Goal: Task Accomplishment & Management: Manage account settings

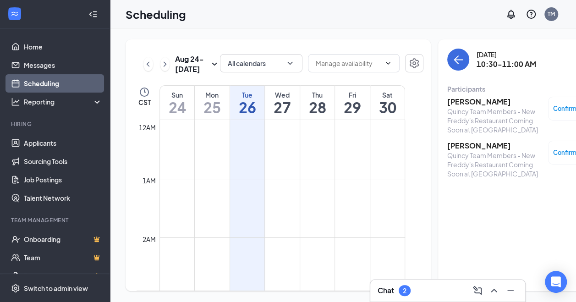
scroll to position [588, 0]
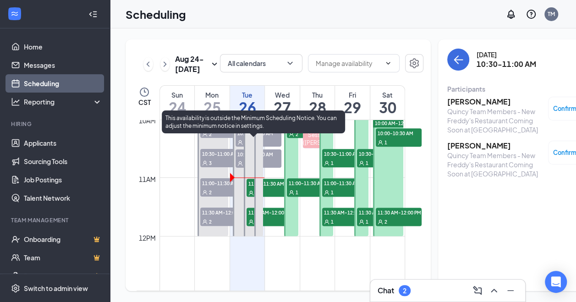
click at [250, 196] on icon "User" at bounding box center [250, 192] width 5 height 5
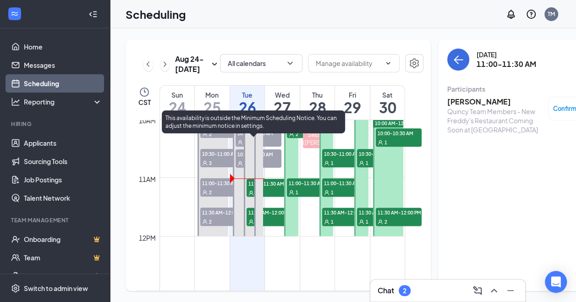
click at [252, 217] on span "11:30 AM-12:00 PM" at bounding box center [269, 211] width 46 height 9
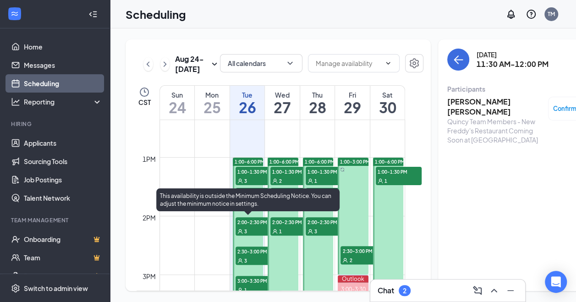
scroll to position [14, 0]
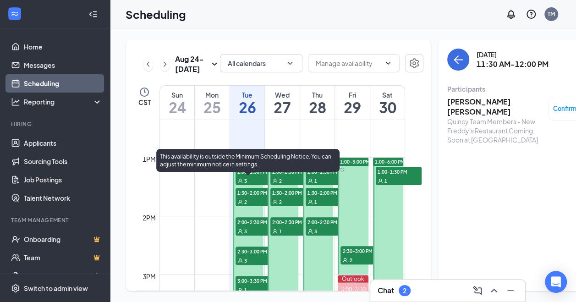
click at [245, 182] on div "3" at bounding box center [258, 180] width 46 height 9
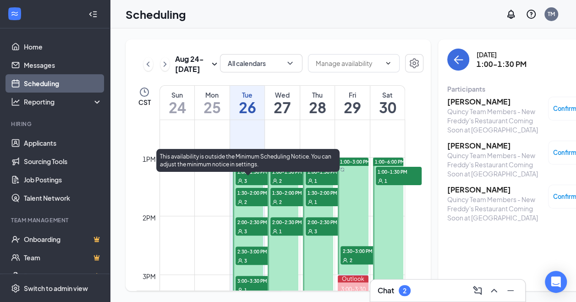
click at [248, 196] on span "1:30-2:00 PM" at bounding box center [258, 192] width 46 height 9
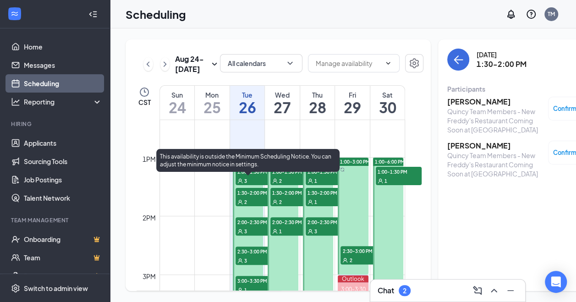
click at [252, 225] on span "2:00-2:30 PM" at bounding box center [258, 221] width 46 height 9
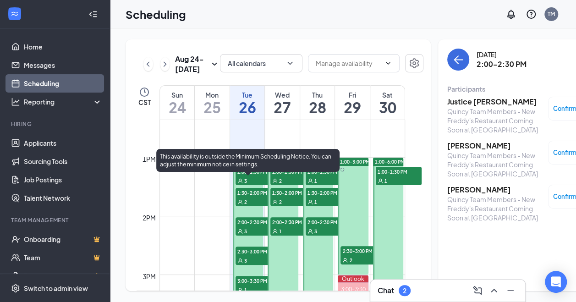
click at [241, 256] on span "2:30-3:00 PM" at bounding box center [258, 250] width 46 height 9
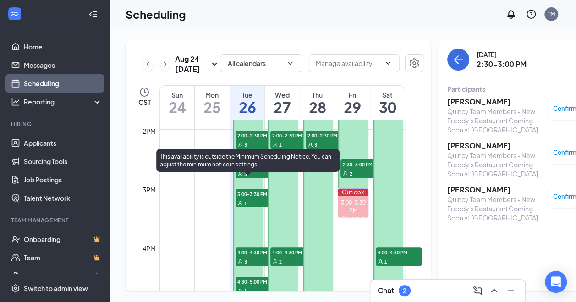
scroll to position [817, 0]
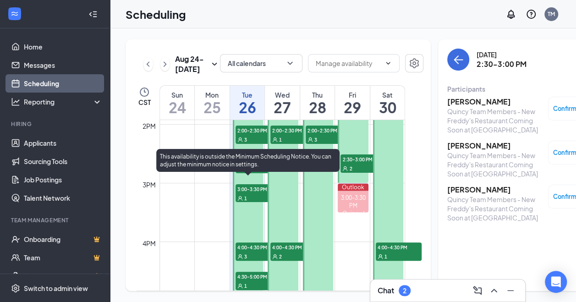
click at [250, 202] on div "1" at bounding box center [258, 197] width 46 height 9
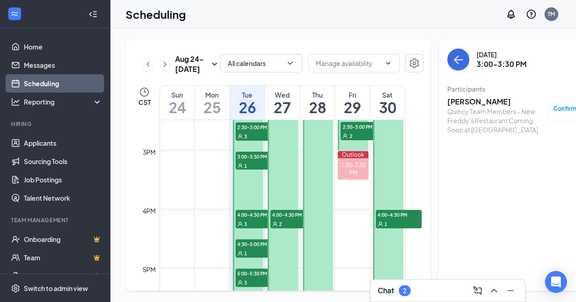
scroll to position [862, 0]
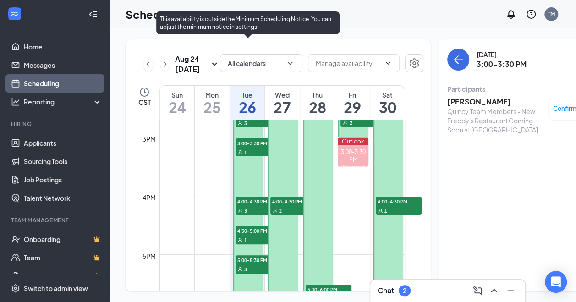
click at [255, 206] on span "4:00-4:30 PM" at bounding box center [258, 200] width 46 height 9
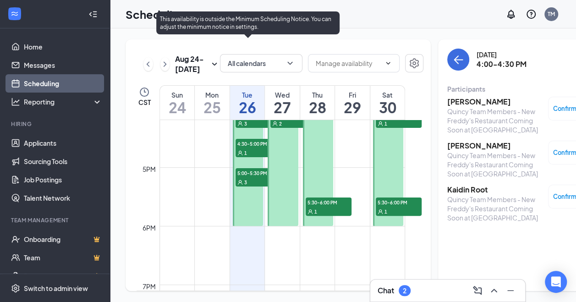
scroll to position [954, 0]
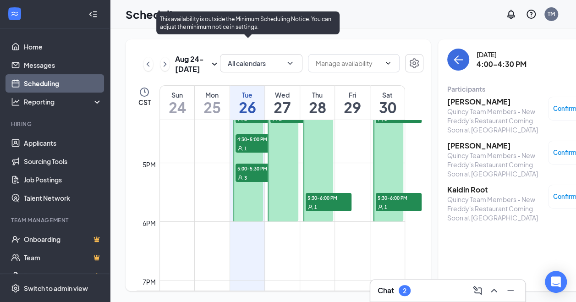
click at [248, 153] on div "1" at bounding box center [258, 147] width 46 height 9
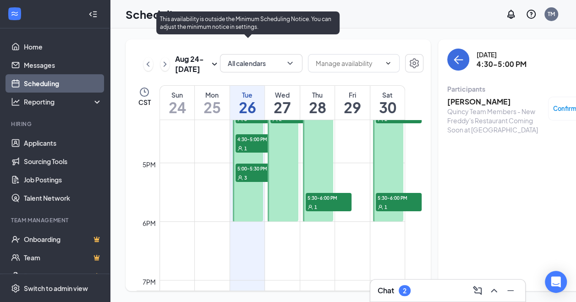
click at [250, 173] on span "5:00-5:30 PM" at bounding box center [258, 168] width 46 height 9
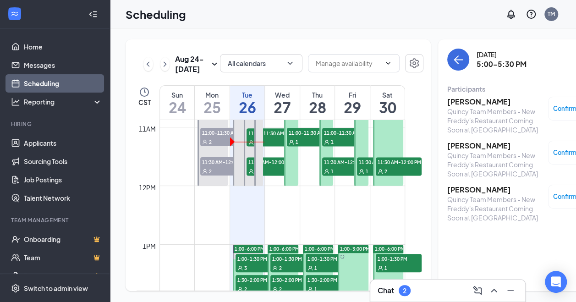
scroll to position [588, 0]
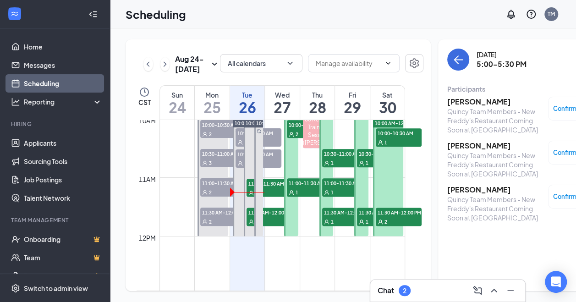
click at [300, 196] on div "1" at bounding box center [310, 191] width 46 height 9
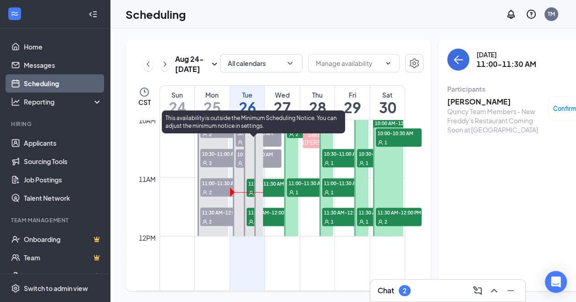
click at [276, 188] on span "11:00-11:30 AM" at bounding box center [269, 183] width 46 height 9
click at [273, 217] on span "11:30 AM-12:00 PM" at bounding box center [269, 211] width 46 height 9
click at [271, 217] on span "11:30 AM-12:00 PM" at bounding box center [269, 211] width 46 height 9
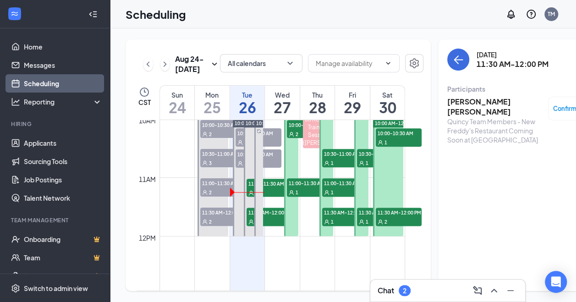
click at [457, 101] on h3 "[PERSON_NAME] [PERSON_NAME]" at bounding box center [495, 107] width 96 height 20
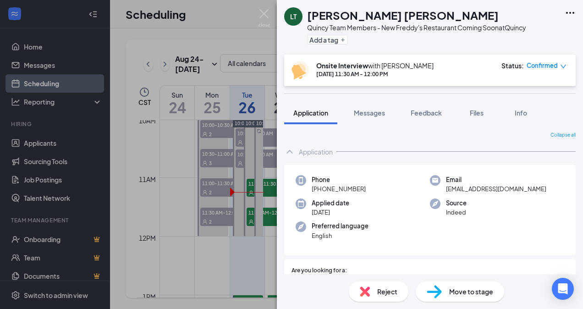
click at [478, 114] on span "Files" at bounding box center [476, 113] width 14 height 8
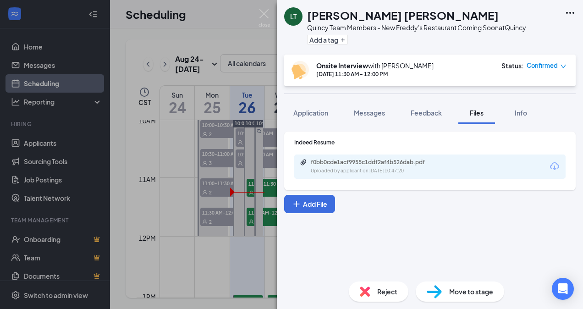
click at [390, 160] on div "f0bb0cde1acf9955c1ddf2af4b526dab.pdf" at bounding box center [375, 161] width 128 height 7
click at [201, 27] on div "[PERSON_NAME] [PERSON_NAME] Team Members - New Freddy's Restaurant Coming Soon …" at bounding box center [291, 154] width 583 height 309
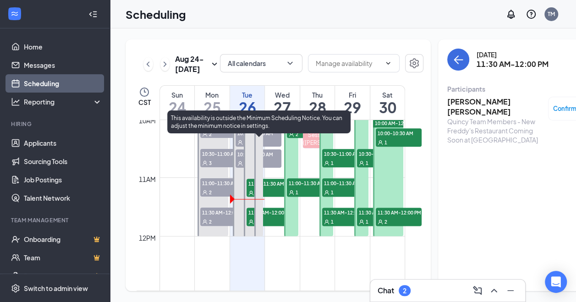
click at [251, 195] on icon "User" at bounding box center [251, 192] width 5 height 5
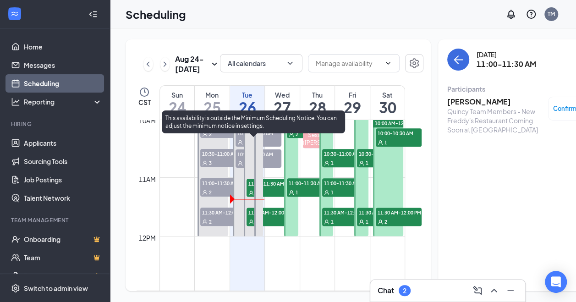
click at [251, 224] on icon "User" at bounding box center [250, 221] width 5 height 5
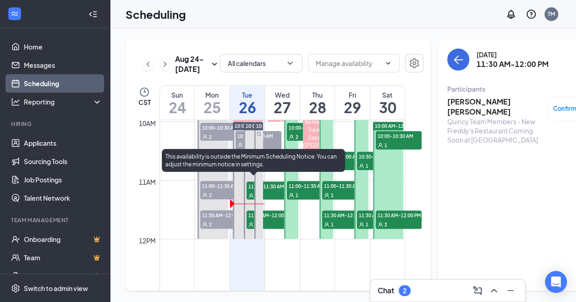
scroll to position [568, 0]
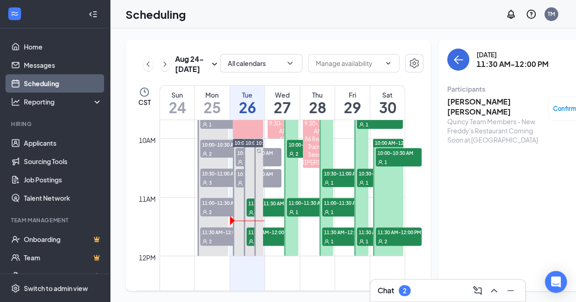
click at [253, 228] on div "10:00 AM-12:00 PM" at bounding box center [257, 196] width 11 height 117
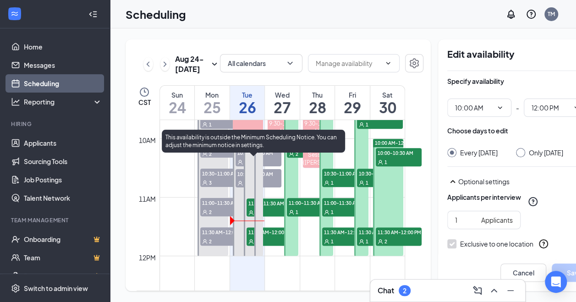
click at [249, 215] on icon "User" at bounding box center [250, 212] width 5 height 5
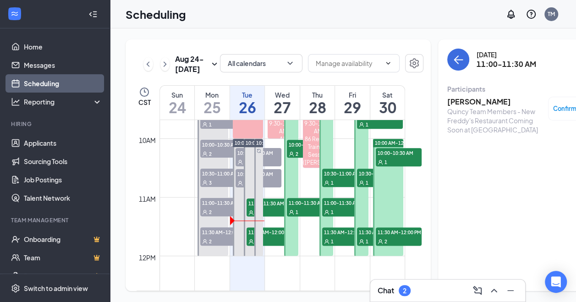
click at [452, 103] on h3 "[PERSON_NAME]" at bounding box center [495, 102] width 96 height 10
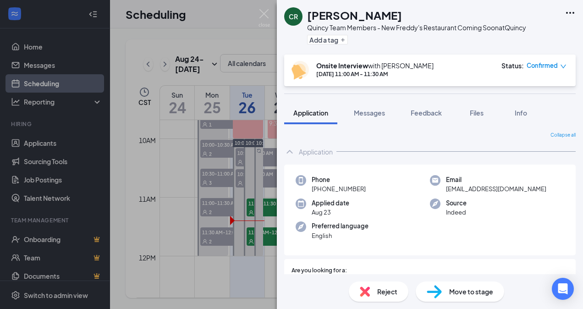
click at [467, 115] on button "Files" at bounding box center [476, 112] width 37 height 23
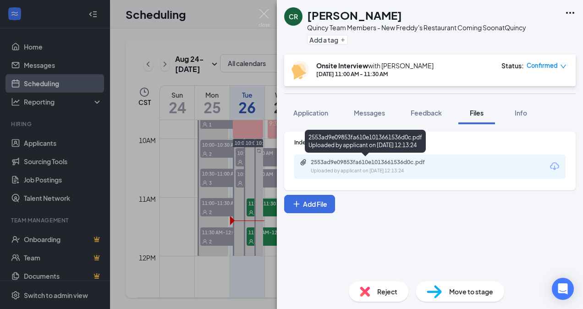
click at [377, 165] on div "2553ad9e09853fa610e1013661536d0c.pdf" at bounding box center [375, 161] width 128 height 7
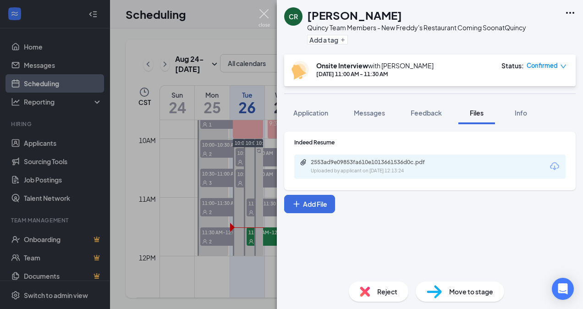
click at [266, 15] on img at bounding box center [263, 18] width 11 height 18
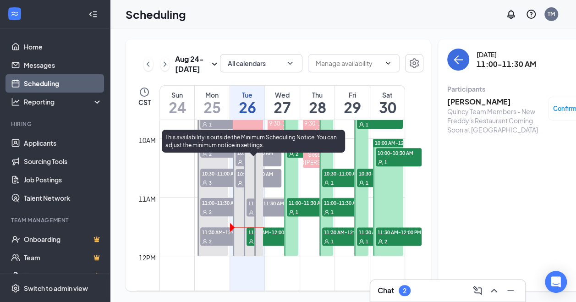
click at [247, 236] on span "11:30 AM-12:00 PM" at bounding box center [269, 231] width 46 height 9
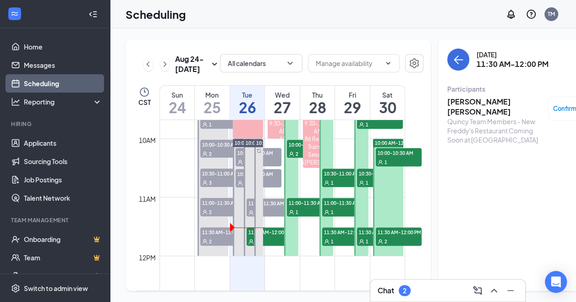
click at [447, 104] on h3 "[PERSON_NAME] [PERSON_NAME]" at bounding box center [495, 107] width 96 height 20
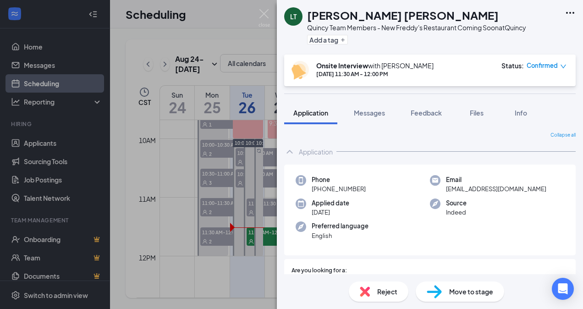
click at [469, 113] on div "Files" at bounding box center [476, 112] width 18 height 9
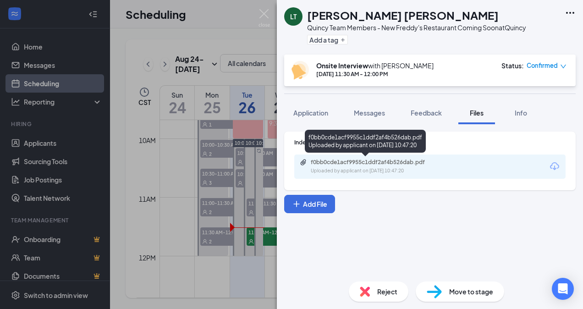
click at [368, 169] on div "Uploaded by applicant on [DATE] 10:47:20" at bounding box center [379, 170] width 137 height 7
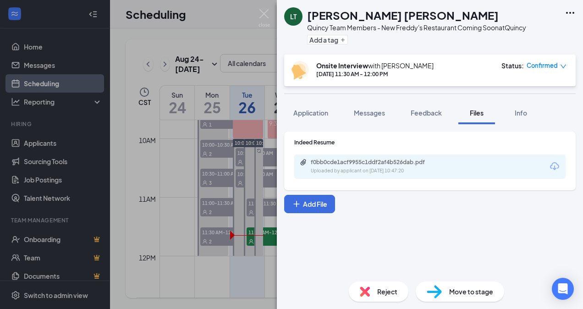
click at [191, 100] on div "[PERSON_NAME] [PERSON_NAME] Team Members - New Freddy's Restaurant Coming Soon …" at bounding box center [291, 154] width 583 height 309
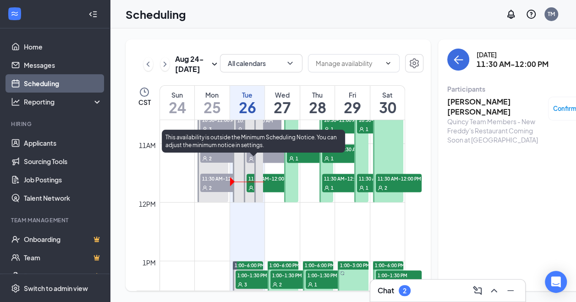
scroll to position [622, 0]
click at [251, 182] on span "11:30 AM-12:00 PM" at bounding box center [269, 177] width 46 height 9
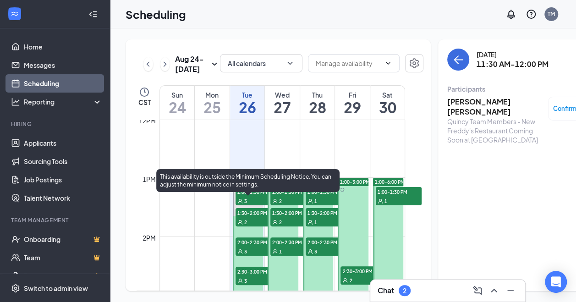
scroll to position [705, 0]
click at [249, 196] on span "1:00-1:30 PM" at bounding box center [258, 190] width 46 height 9
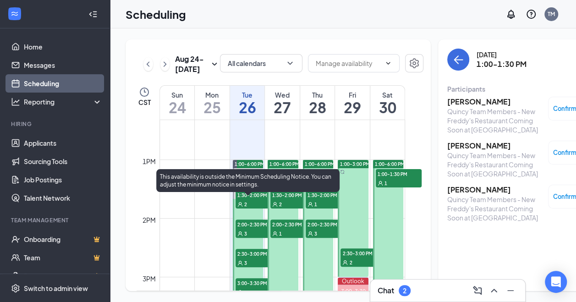
scroll to position [724, 0]
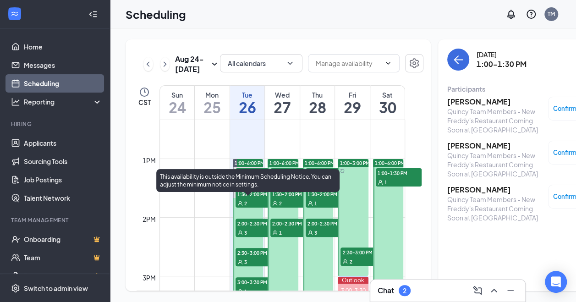
click at [249, 198] on span "1:30-2:00 PM" at bounding box center [258, 193] width 46 height 9
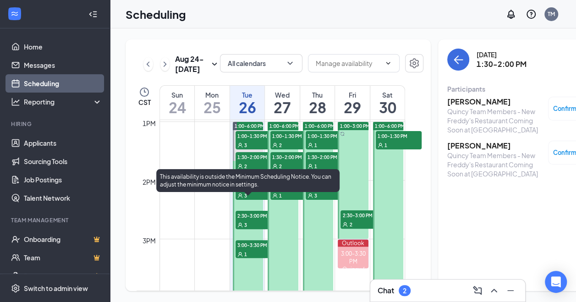
scroll to position [761, 0]
click at [249, 199] on div "3" at bounding box center [258, 194] width 46 height 9
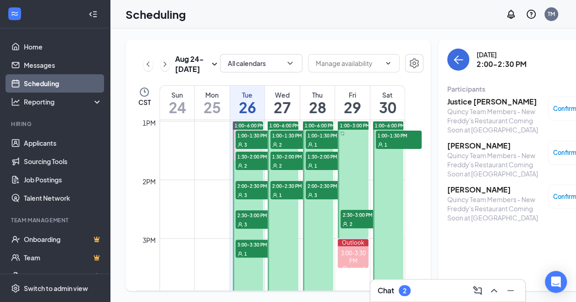
click at [458, 144] on h3 "[PERSON_NAME]" at bounding box center [495, 146] width 96 height 10
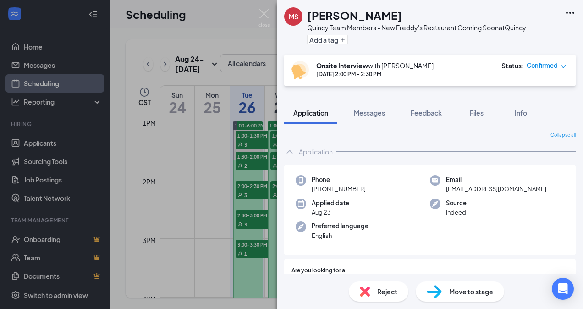
click at [474, 115] on span "Files" at bounding box center [476, 113] width 14 height 8
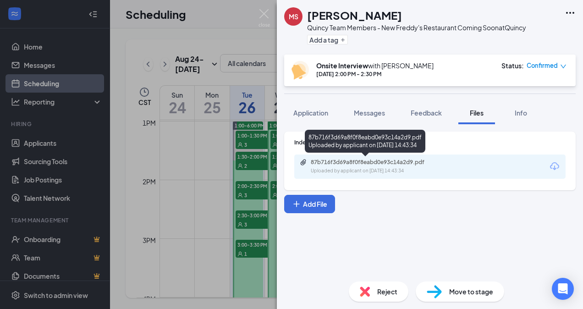
click at [417, 167] on div "87b716f3d69a8f0f8eabd0e93c14a2d9.pdf Uploaded by applicant on [DATE] 14:43:34" at bounding box center [374, 166] width 148 height 16
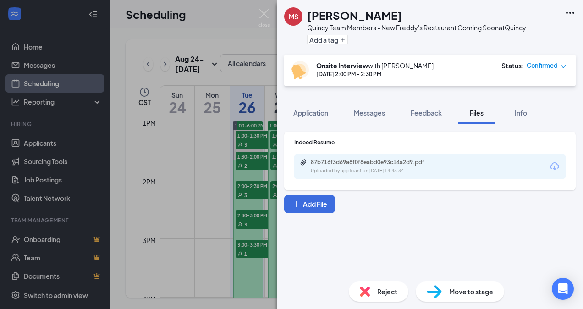
click at [247, 74] on div "MS [PERSON_NAME] Quincy Team Members - New Freddy's Restaurant Coming Soon at […" at bounding box center [291, 154] width 583 height 309
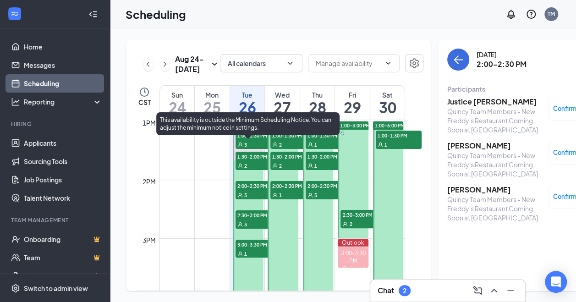
click at [251, 219] on span "2:30-3:00 PM" at bounding box center [258, 214] width 46 height 9
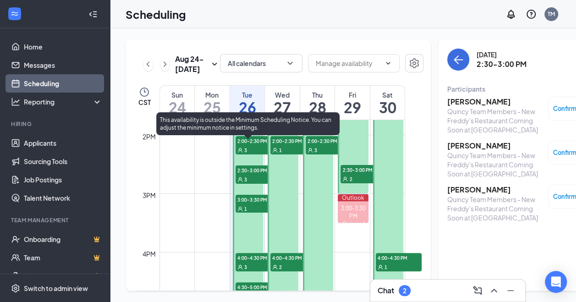
scroll to position [807, 0]
click at [252, 203] on span "3:00-3:30 PM" at bounding box center [258, 198] width 46 height 9
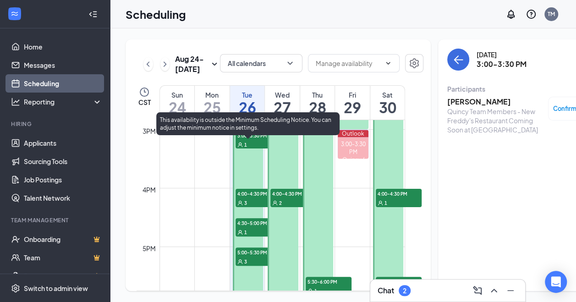
scroll to position [871, 0]
click at [252, 207] on div "3" at bounding box center [258, 201] width 46 height 9
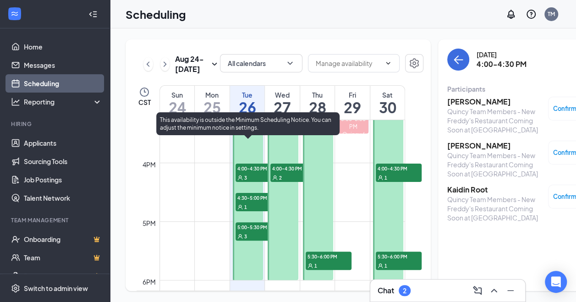
scroll to position [898, 0]
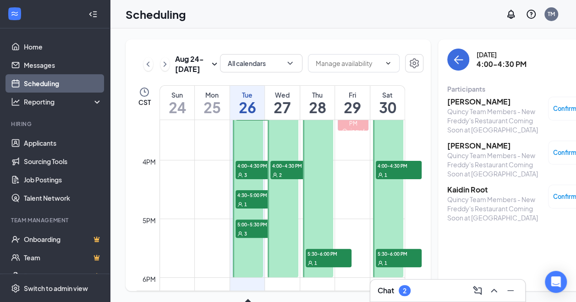
click at [247, 208] on div "1" at bounding box center [258, 203] width 46 height 9
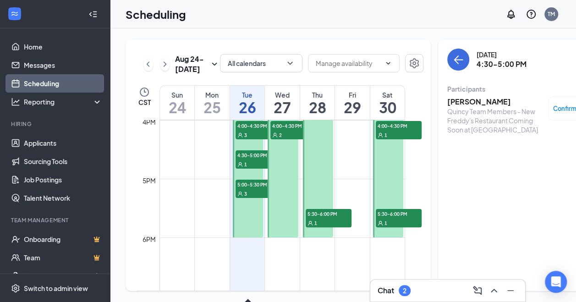
scroll to position [938, 0]
click at [253, 188] on span "5:00-5:30 PM" at bounding box center [258, 183] width 46 height 9
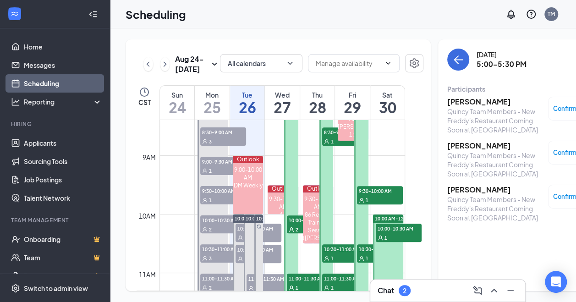
scroll to position [496, 0]
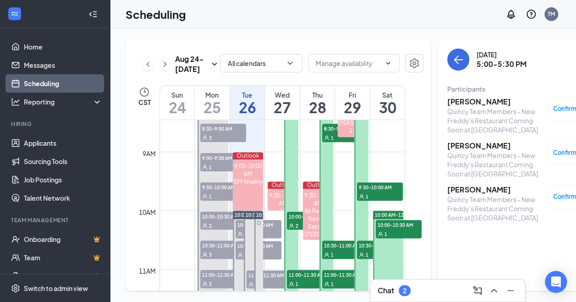
click at [297, 221] on span "10:00-10:30 AM" at bounding box center [310, 216] width 46 height 9
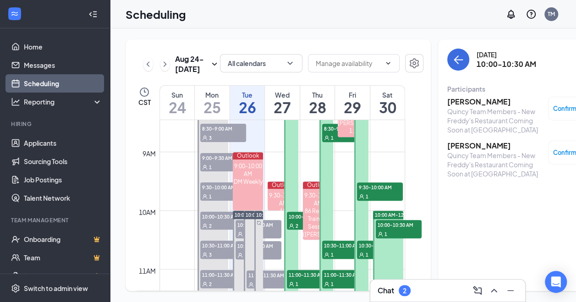
drag, startPoint x: 297, startPoint y: 237, endPoint x: 295, endPoint y: 184, distance: 52.7
click at [295, 184] on div "8:00 AM-12:00 PM 10:00-10:30 AM 2 11:00-11:30 AM 1" at bounding box center [291, 210] width 14 height 234
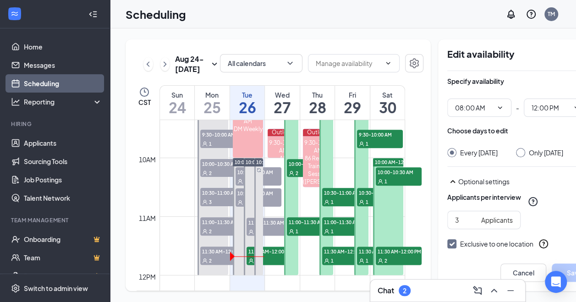
scroll to position [549, 0]
click at [296, 226] on span "11:00-11:30 AM" at bounding box center [310, 221] width 46 height 9
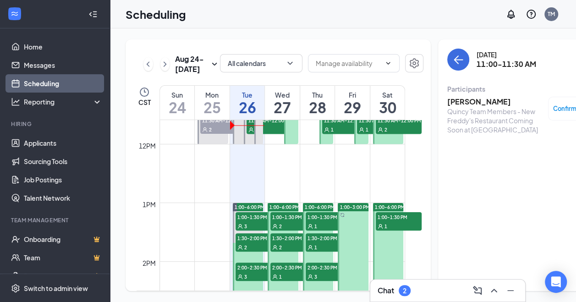
scroll to position [681, 0]
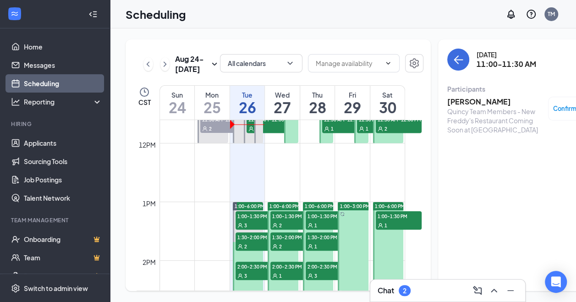
click at [289, 229] on div "2" at bounding box center [293, 224] width 46 height 9
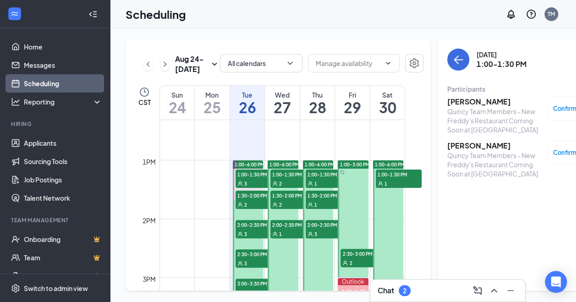
scroll to position [723, 0]
click at [291, 208] on div "2" at bounding box center [293, 203] width 46 height 9
click at [283, 238] on div "1" at bounding box center [293, 233] width 46 height 9
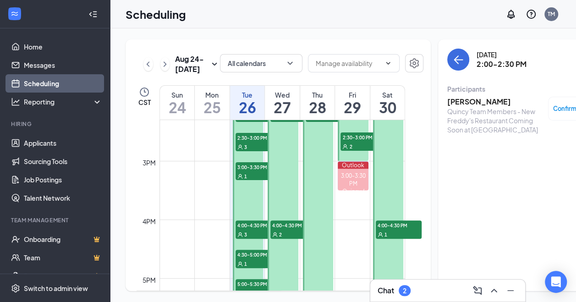
scroll to position [839, 0]
click at [283, 229] on span "4:00-4:30 PM" at bounding box center [293, 224] width 46 height 9
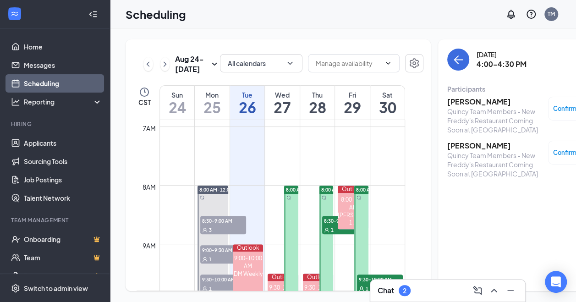
scroll to position [403, 0]
click at [325, 235] on div "1" at bounding box center [345, 230] width 46 height 9
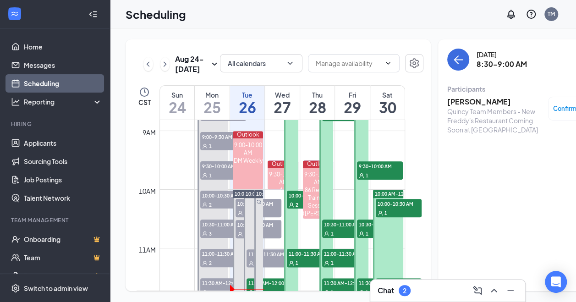
scroll to position [517, 0]
click at [325, 229] on span "10:30-11:00 AM" at bounding box center [345, 224] width 46 height 9
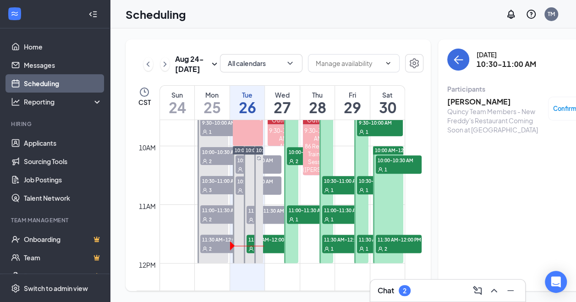
scroll to position [561, 0]
click at [332, 214] on span "11:00-11:30 AM" at bounding box center [345, 209] width 46 height 9
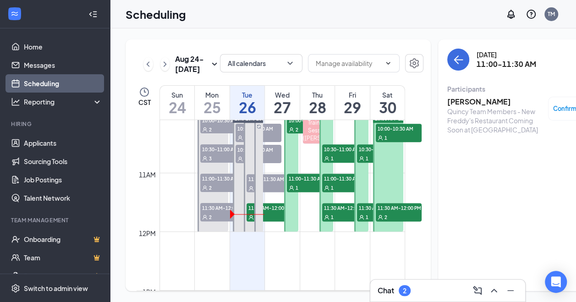
scroll to position [599, 0]
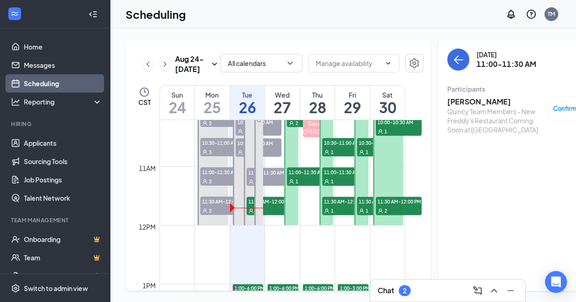
click at [332, 215] on div "1" at bounding box center [345, 210] width 46 height 9
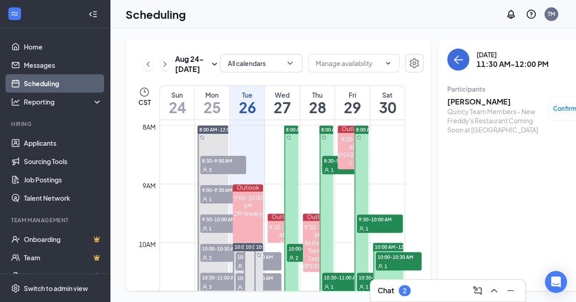
scroll to position [448, 0]
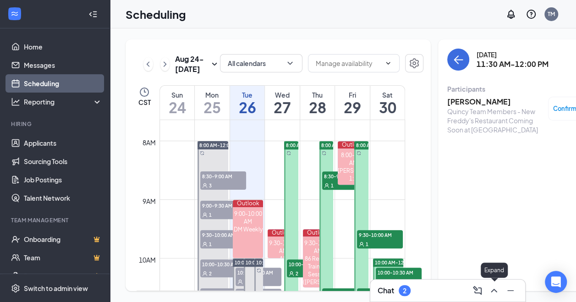
click at [493, 291] on icon "ChevronUp" at bounding box center [493, 290] width 11 height 11
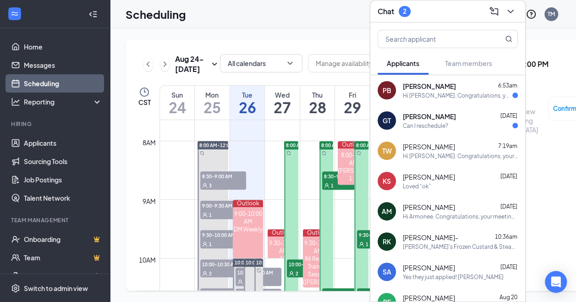
click at [507, 9] on icon "ChevronDown" at bounding box center [510, 11] width 11 height 11
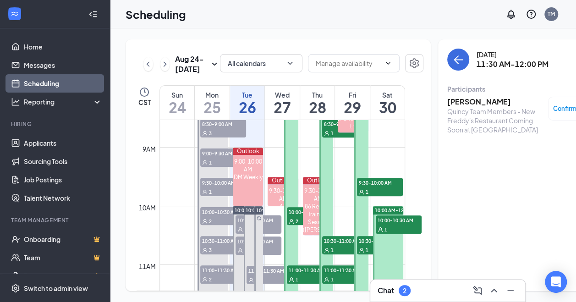
scroll to position [500, 0]
click at [367, 196] on div "1" at bounding box center [380, 191] width 46 height 9
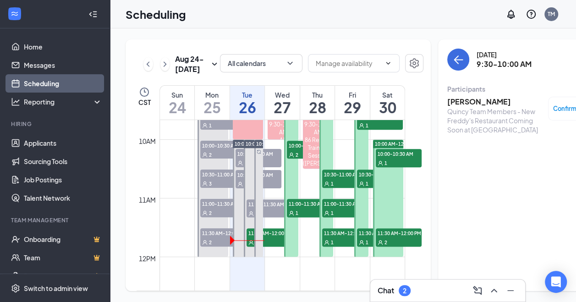
scroll to position [567, 0]
click at [367, 187] on div "1" at bounding box center [380, 182] width 46 height 9
click at [471, 102] on h3 "[PERSON_NAME]" at bounding box center [495, 102] width 96 height 10
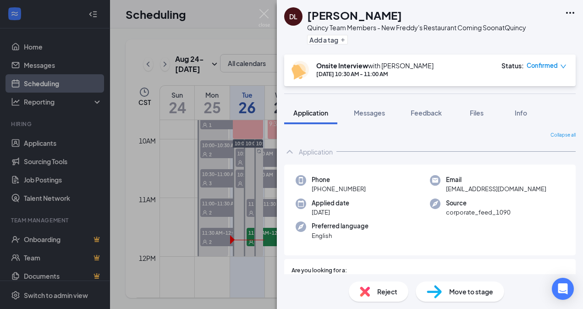
click at [475, 110] on span "Files" at bounding box center [476, 113] width 14 height 8
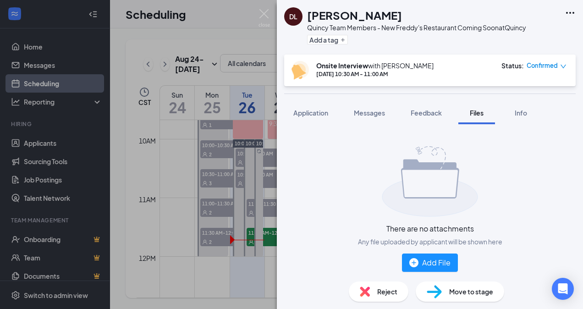
click at [307, 110] on span "Application" at bounding box center [310, 113] width 35 height 8
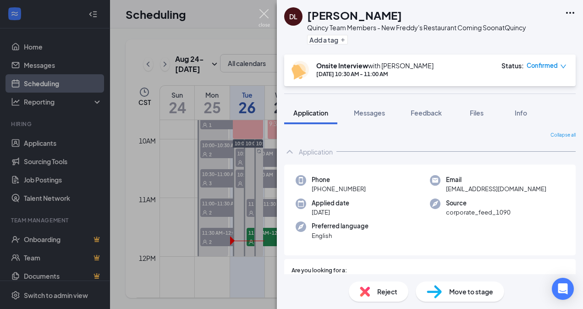
click at [265, 14] on img at bounding box center [263, 18] width 11 height 18
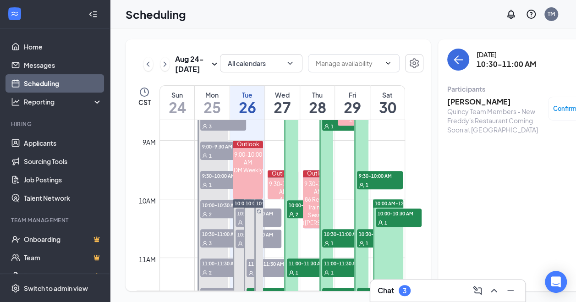
scroll to position [508, 0]
click at [366, 189] on div "1" at bounding box center [380, 184] width 46 height 9
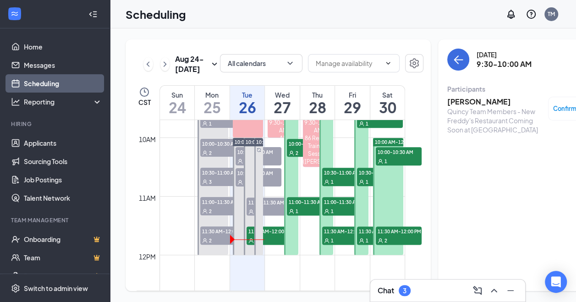
scroll to position [570, 0]
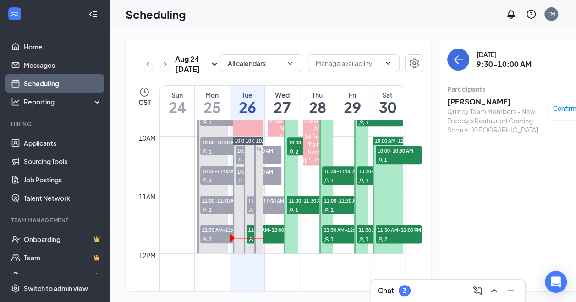
click at [366, 184] on span "1" at bounding box center [366, 180] width 3 height 6
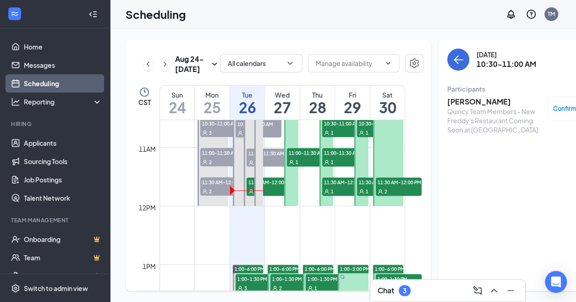
scroll to position [622, 0]
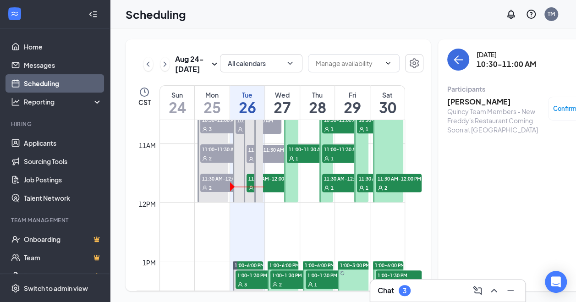
click at [366, 183] on span "11:30 AM-12:00 PM" at bounding box center [380, 178] width 46 height 9
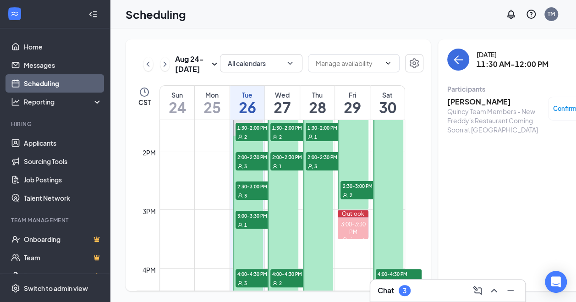
scroll to position [794, 0]
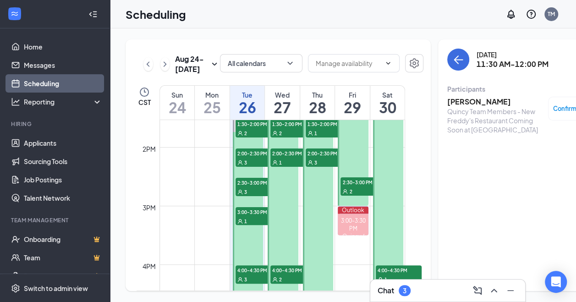
click at [366, 186] on span "2:30-3:00 PM" at bounding box center [363, 181] width 46 height 9
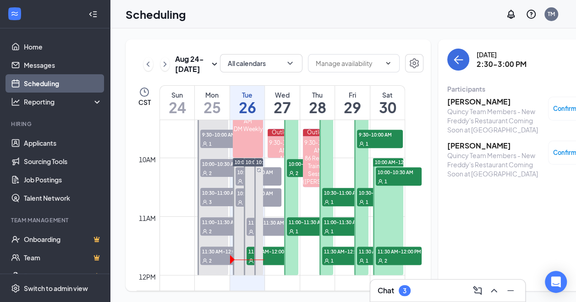
scroll to position [549, 0]
click at [393, 176] on span "10:00-10:30 AM" at bounding box center [399, 171] width 46 height 9
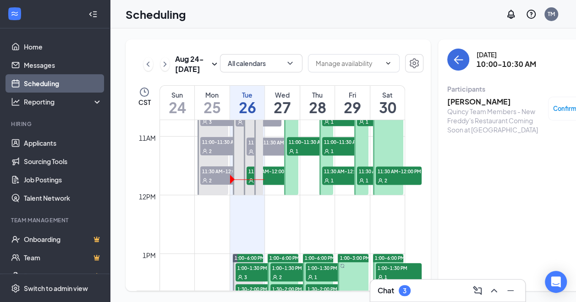
scroll to position [631, 0]
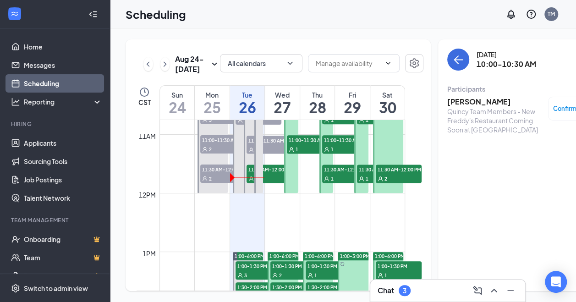
click at [393, 174] on span "11:30 AM-12:00 PM" at bounding box center [399, 168] width 46 height 9
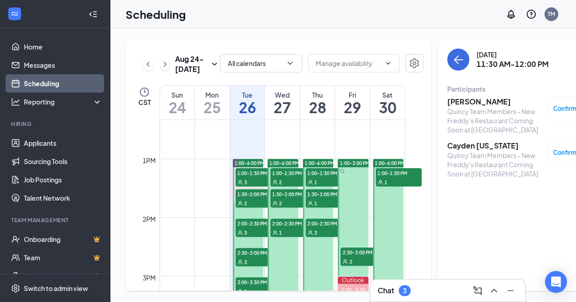
scroll to position [724, 0]
click at [393, 177] on span "1:00-1:30 PM" at bounding box center [399, 172] width 46 height 9
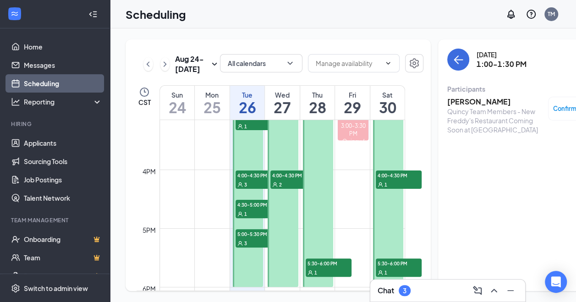
scroll to position [890, 0]
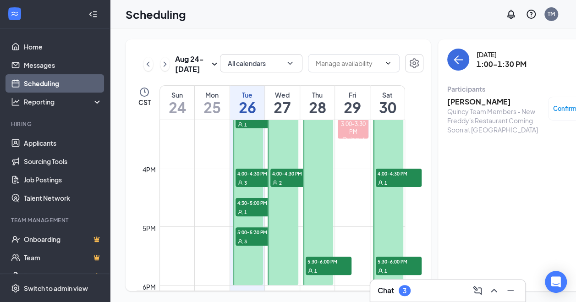
click at [393, 178] on span "4:00-4:30 PM" at bounding box center [399, 173] width 46 height 9
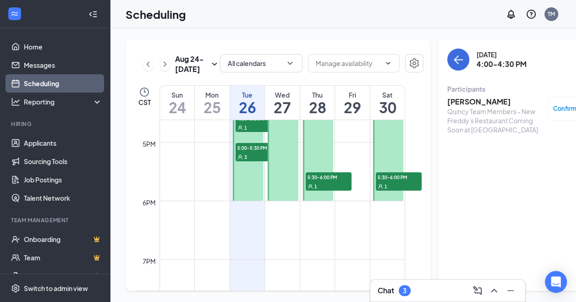
scroll to position [978, 0]
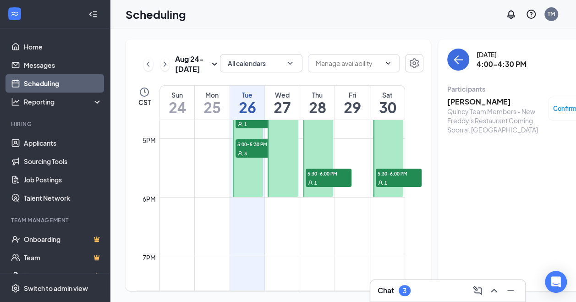
click at [393, 178] on span "5:30-6:00 PM" at bounding box center [399, 173] width 46 height 9
click at [167, 70] on icon "ChevronRight" at bounding box center [164, 64] width 9 height 11
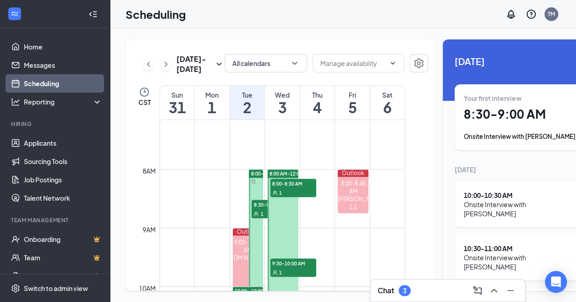
scroll to position [420, 0]
click at [262, 218] on span "1" at bounding box center [261, 214] width 3 height 6
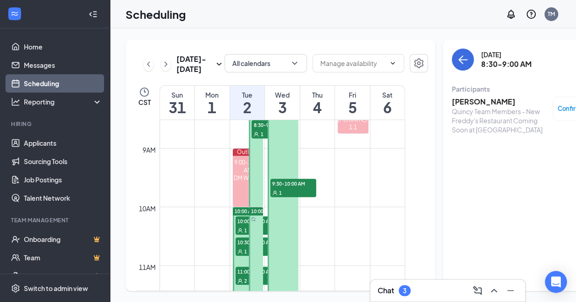
scroll to position [503, 0]
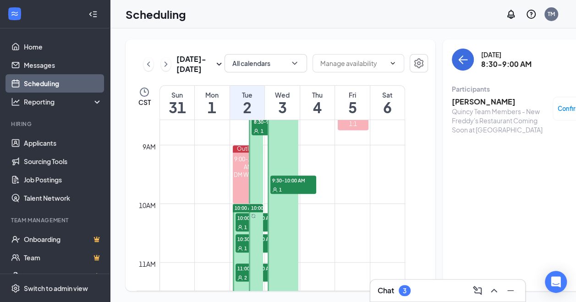
click at [242, 231] on div "1" at bounding box center [258, 226] width 46 height 9
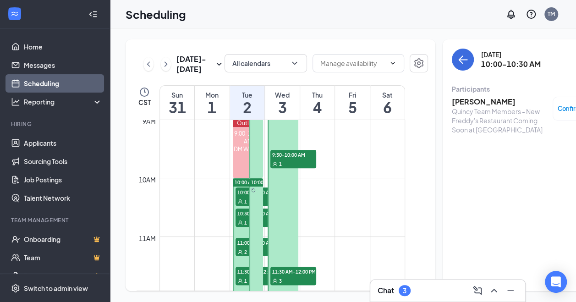
scroll to position [530, 0]
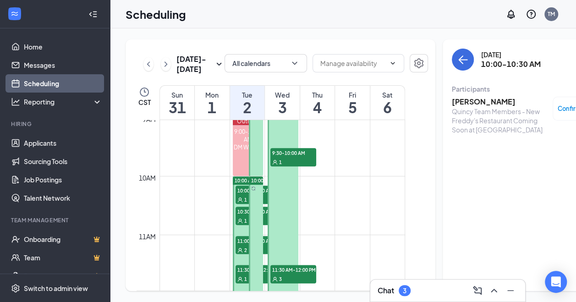
click at [242, 223] on icon "User" at bounding box center [240, 220] width 5 height 5
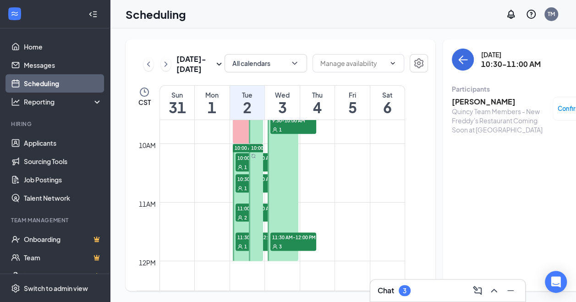
scroll to position [557, 0]
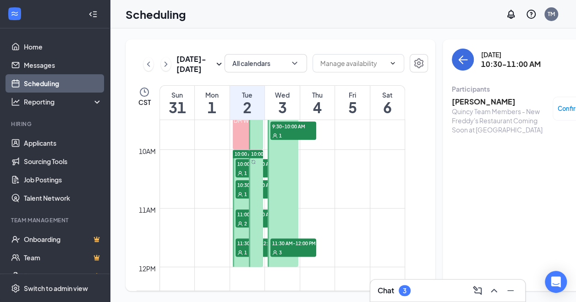
click at [242, 226] on icon "User" at bounding box center [239, 223] width 5 height 5
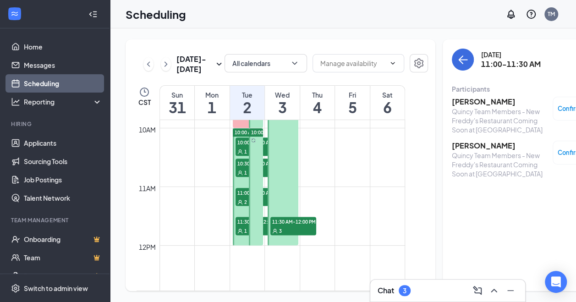
scroll to position [579, 0]
click at [242, 225] on span "11:30 AM-12:00 PM" at bounding box center [258, 220] width 46 height 9
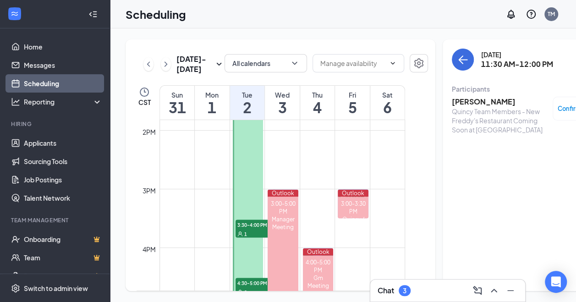
scroll to position [810, 0]
click at [242, 229] on span "3:30-4:00 PM" at bounding box center [258, 224] width 46 height 9
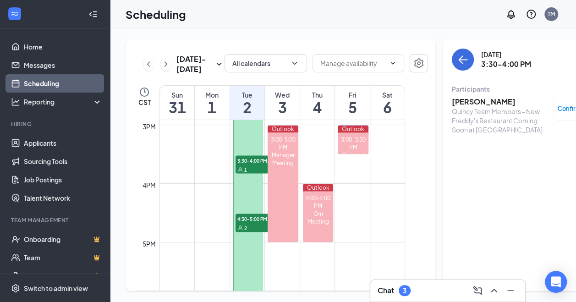
scroll to position [878, 0]
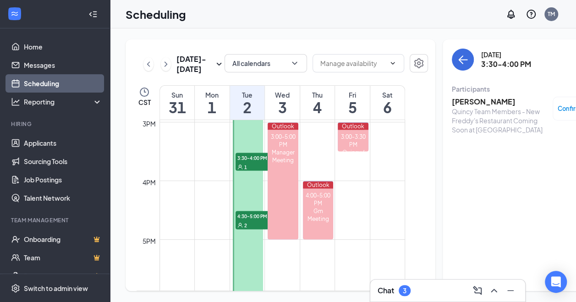
click at [242, 228] on icon "User" at bounding box center [239, 224] width 5 height 5
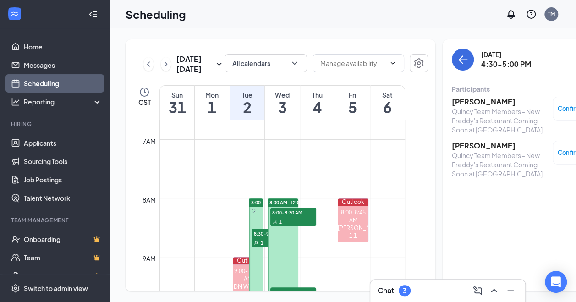
scroll to position [401, 0]
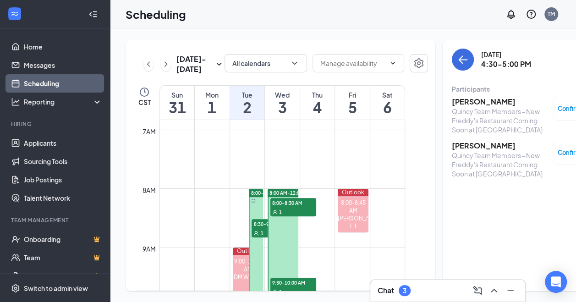
click at [281, 207] on span "8:00-8:30 AM" at bounding box center [293, 202] width 46 height 9
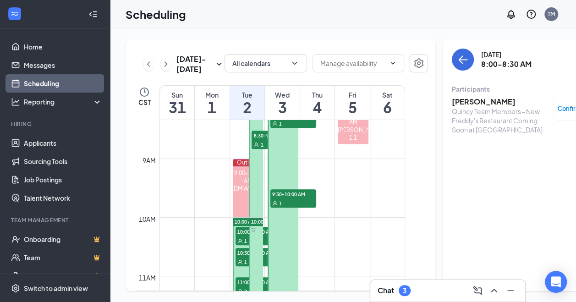
scroll to position [489, 0]
click at [281, 207] on span "1" at bounding box center [280, 204] width 3 height 6
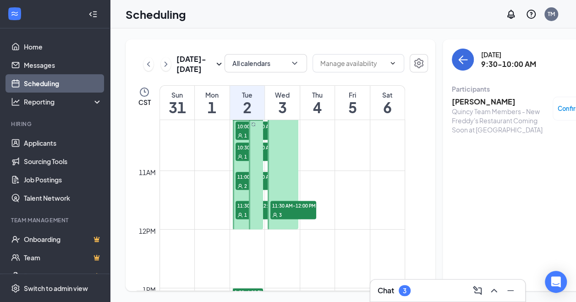
scroll to position [595, 0]
click at [281, 209] on span "11:30 AM-12:00 PM" at bounding box center [293, 204] width 46 height 9
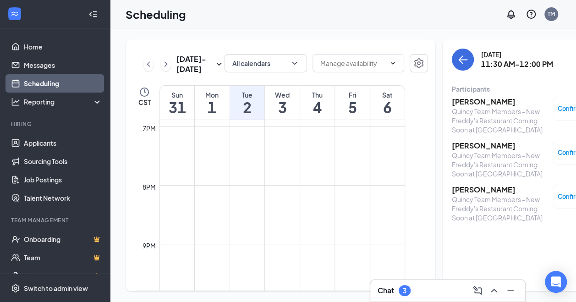
scroll to position [1109, 0]
click at [495, 293] on icon "ChevronUp" at bounding box center [493, 290] width 11 height 11
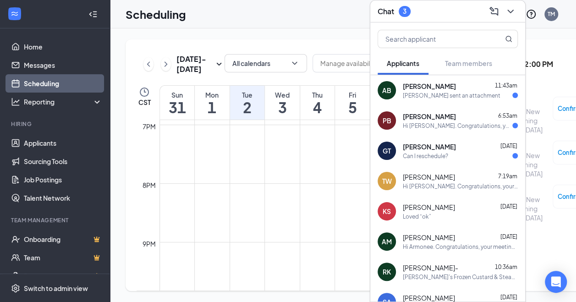
click at [508, 6] on icon "ChevronDown" at bounding box center [510, 11] width 11 height 11
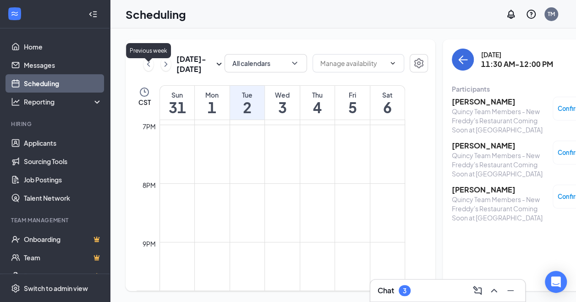
click at [144, 70] on icon "ChevronLeft" at bounding box center [148, 64] width 9 height 11
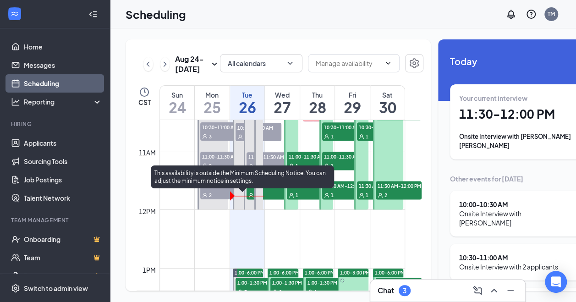
scroll to position [615, 0]
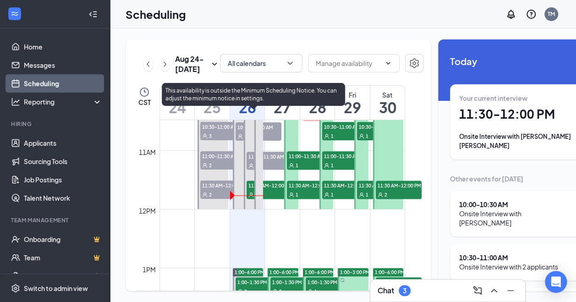
click at [250, 190] on span "11:30 AM-12:00 PM" at bounding box center [269, 184] width 46 height 9
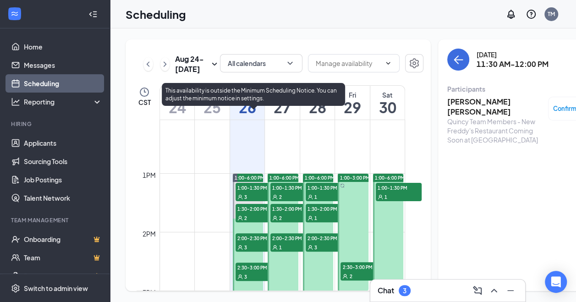
scroll to position [710, 0]
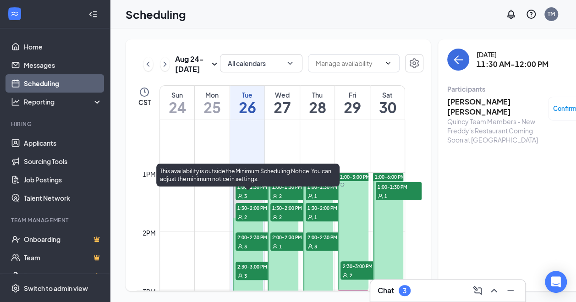
click at [250, 191] on span "1:00-1:30 PM" at bounding box center [258, 186] width 46 height 9
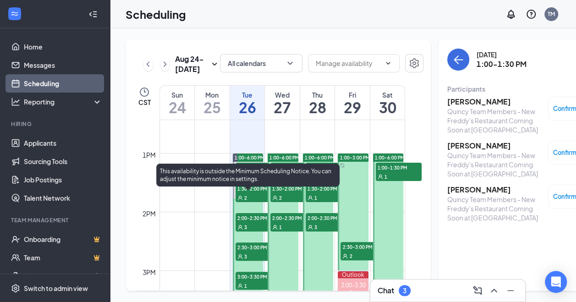
scroll to position [731, 0]
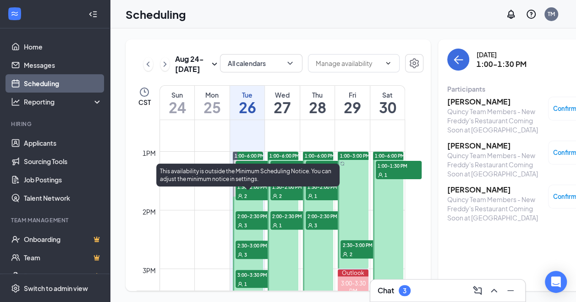
click at [250, 191] on span "1:30-2:00 PM" at bounding box center [258, 186] width 46 height 9
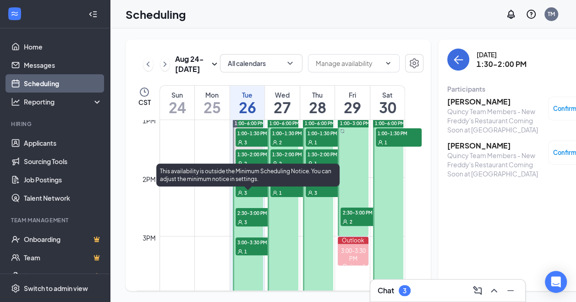
scroll to position [764, 0]
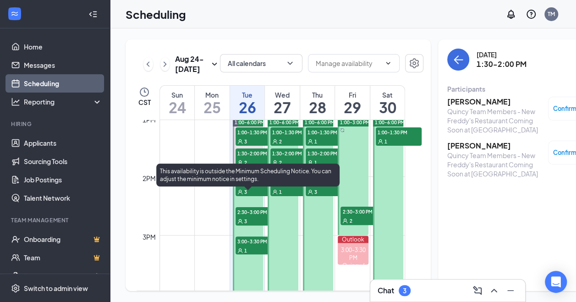
click at [250, 187] on span "2:00-2:30 PM" at bounding box center [258, 182] width 46 height 9
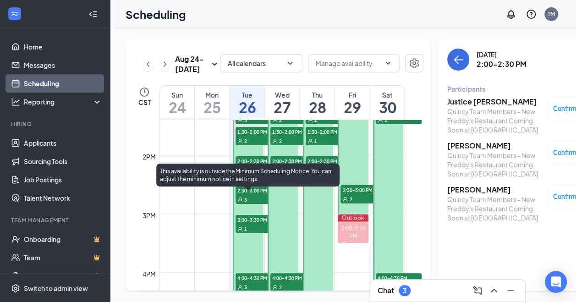
scroll to position [791, 0]
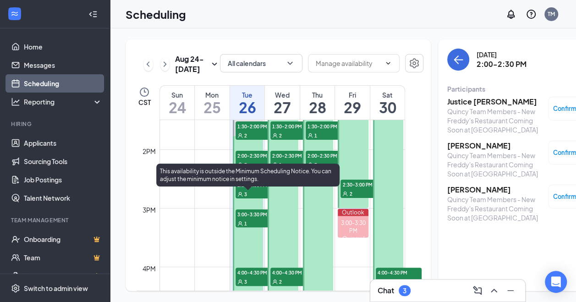
click at [250, 189] on span "2:30-3:00 PM" at bounding box center [258, 184] width 46 height 9
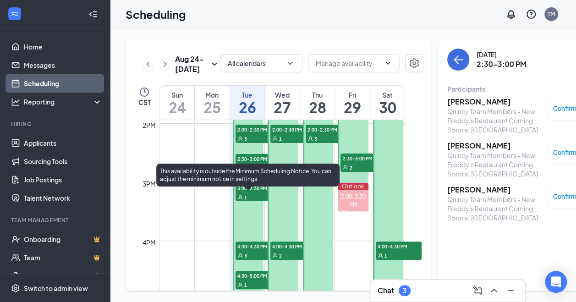
scroll to position [820, 0]
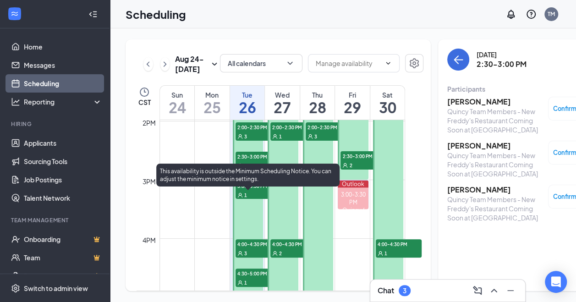
click at [250, 190] on span "3:00-3:30 PM" at bounding box center [258, 185] width 46 height 9
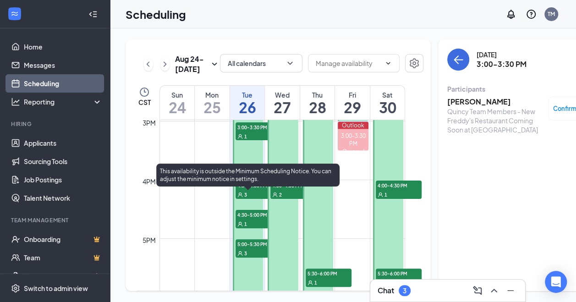
scroll to position [879, 0]
click at [250, 189] on span "4:00-4:30 PM" at bounding box center [258, 184] width 46 height 9
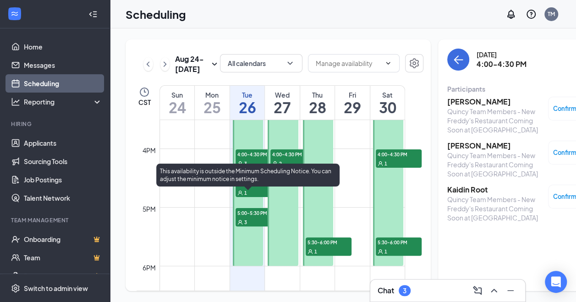
scroll to position [910, 0]
click at [250, 187] on span "4:30-5:00 PM" at bounding box center [258, 182] width 46 height 9
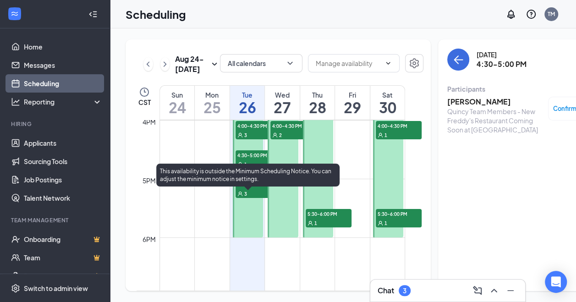
scroll to position [938, 0]
click at [250, 188] on span "5:00-5:30 PM" at bounding box center [258, 183] width 46 height 9
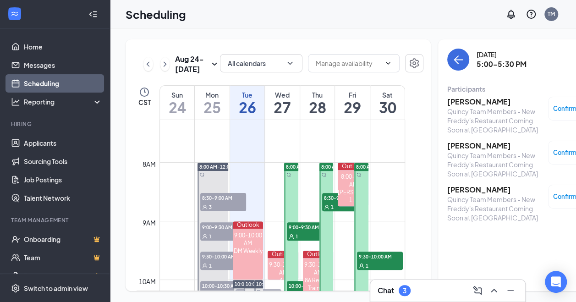
scroll to position [506, 0]
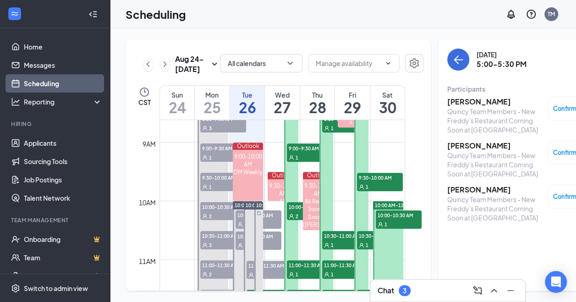
click at [296, 153] on span "9:00-9:30 AM" at bounding box center [310, 147] width 46 height 9
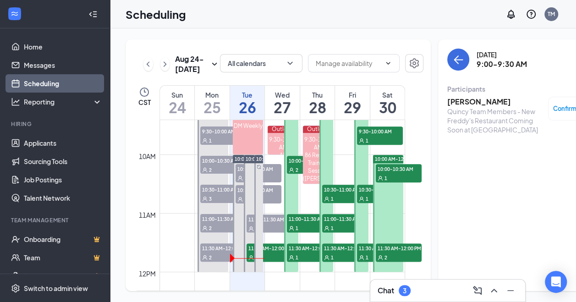
scroll to position [556, 0]
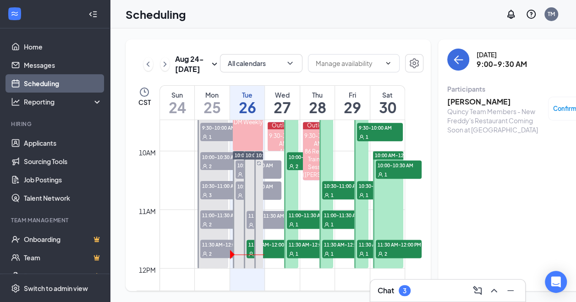
click at [296, 161] on span "10:00-10:30 AM" at bounding box center [310, 156] width 46 height 9
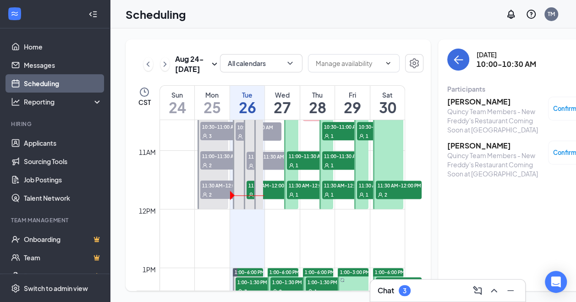
scroll to position [615, 0]
click at [296, 160] on span "11:00-11:30 AM" at bounding box center [310, 155] width 46 height 9
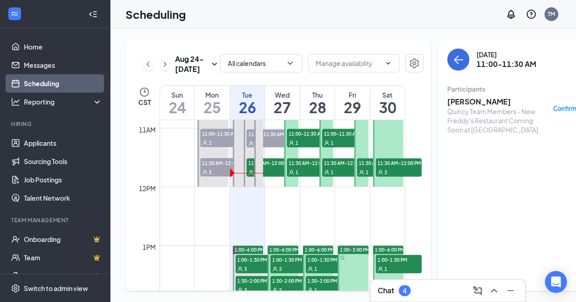
scroll to position [651, 0]
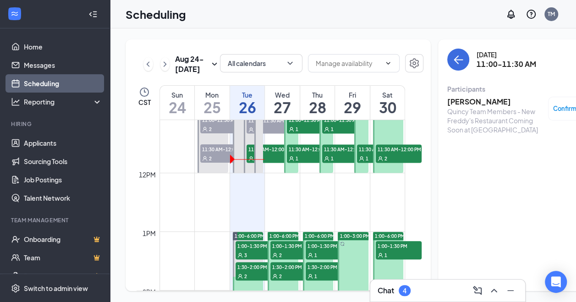
click at [296, 153] on span "11:30 AM-12:00 PM" at bounding box center [310, 148] width 46 height 9
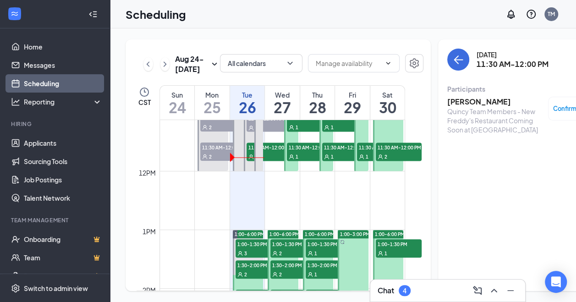
scroll to position [651, 0]
